Goal: Transaction & Acquisition: Purchase product/service

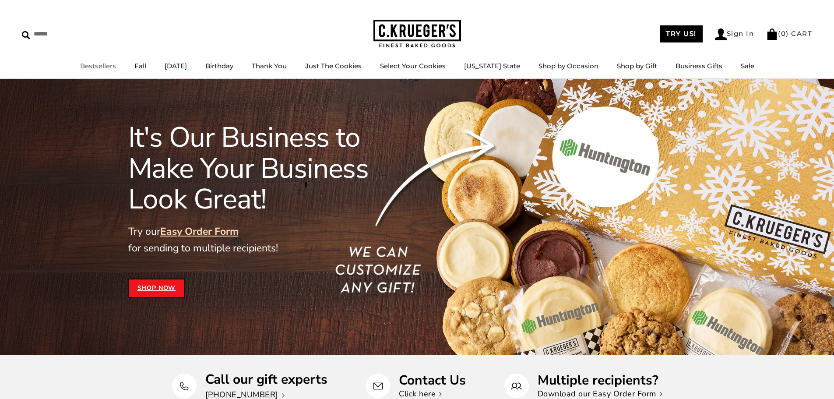
click at [109, 65] on link "Bestsellers" at bounding box center [98, 66] width 36 height 8
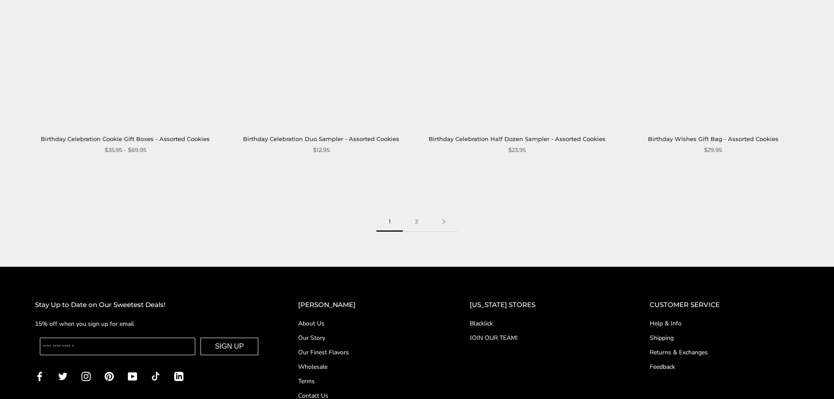
scroll to position [1437, 0]
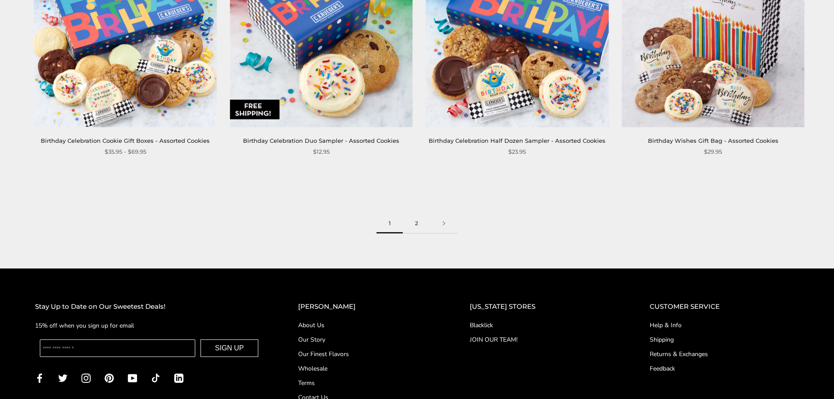
click at [415, 227] on link "2" at bounding box center [417, 224] width 28 height 20
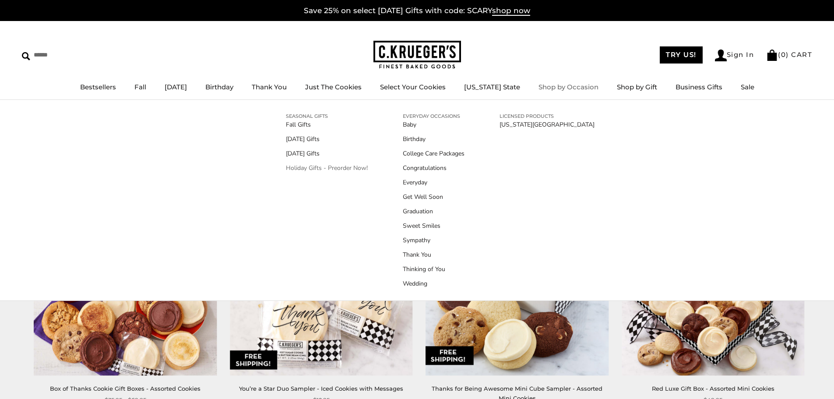
click at [346, 166] on link "Holiday Gifts - Preorder Now!" at bounding box center [327, 167] width 82 height 9
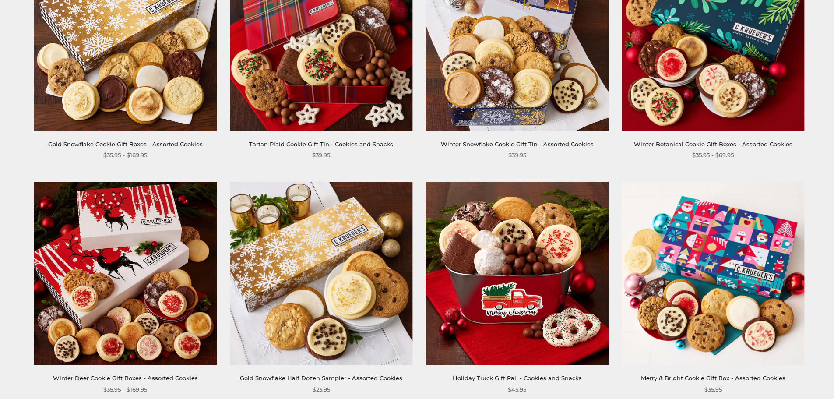
scroll to position [263, 0]
